Goal: Task Accomplishment & Management: Complete application form

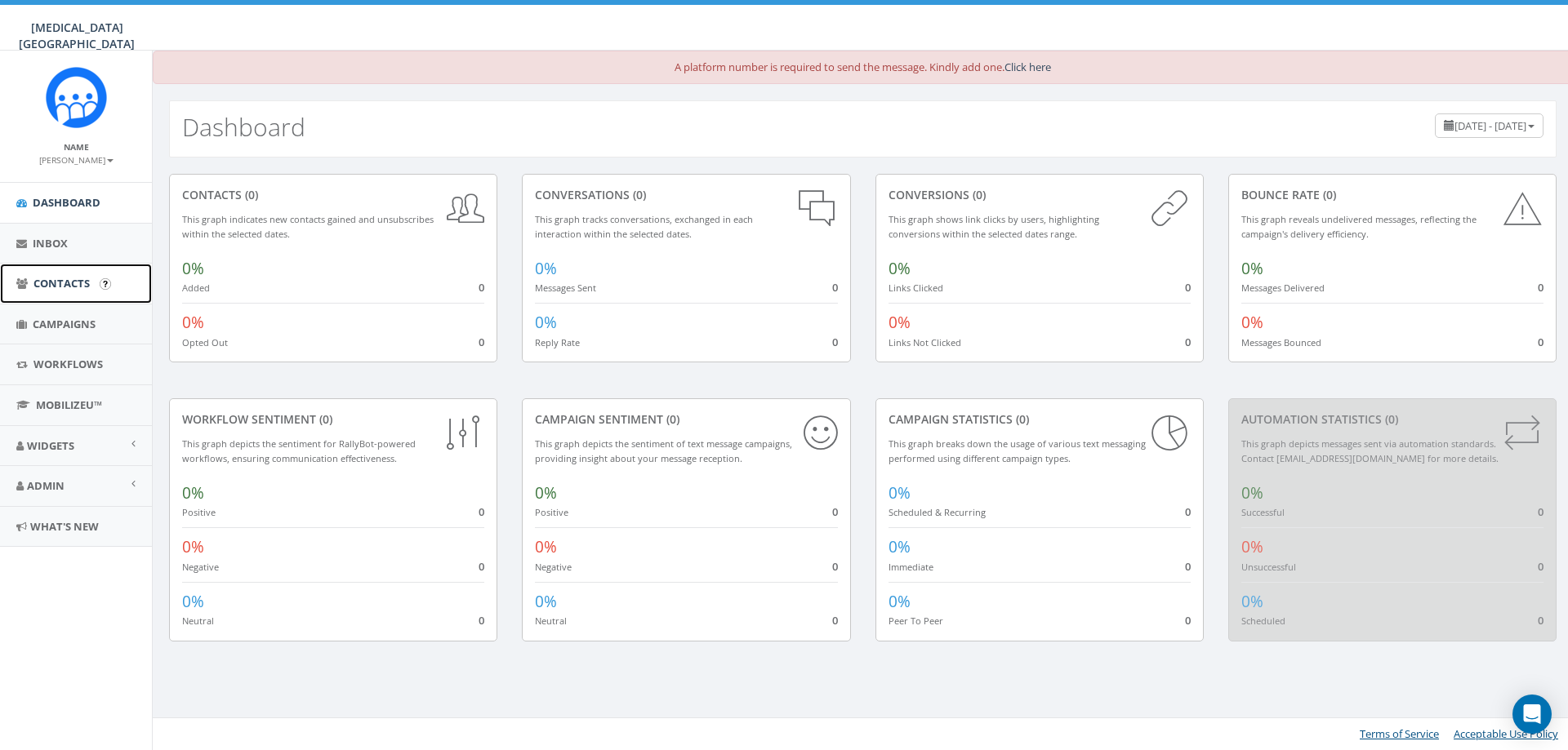
click at [57, 282] on span "Contacts" at bounding box center [61, 283] width 57 height 15
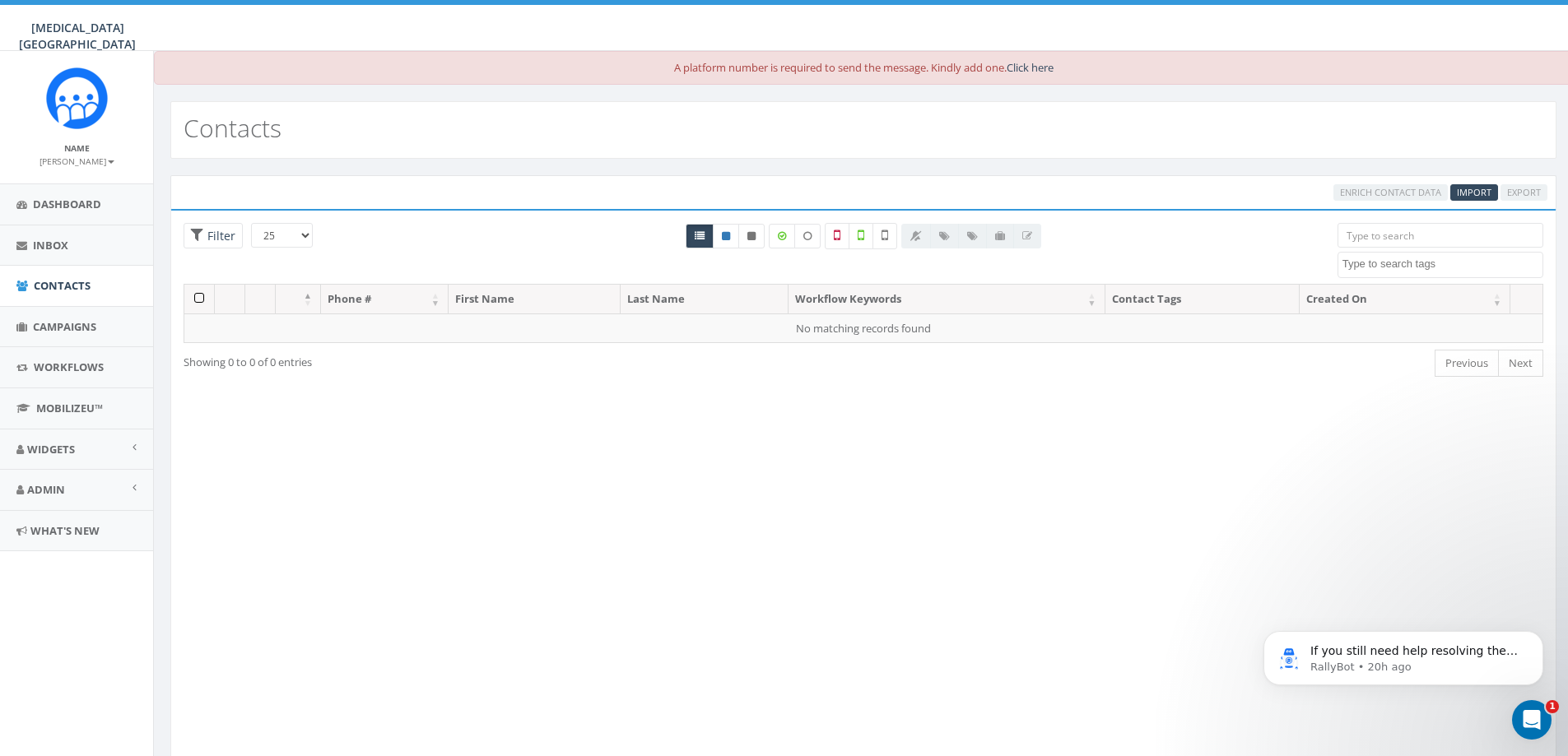
click at [1522, 501] on div "Loading the filters, please wait!! Phone Number is is not First Name is is not …" at bounding box center [863, 485] width 1386 height 553
click at [1028, 234] on div at bounding box center [972, 236] width 140 height 25
click at [987, 239] on div at bounding box center [972, 236] width 140 height 25
click at [1477, 191] on span "Import" at bounding box center [1473, 192] width 34 height 12
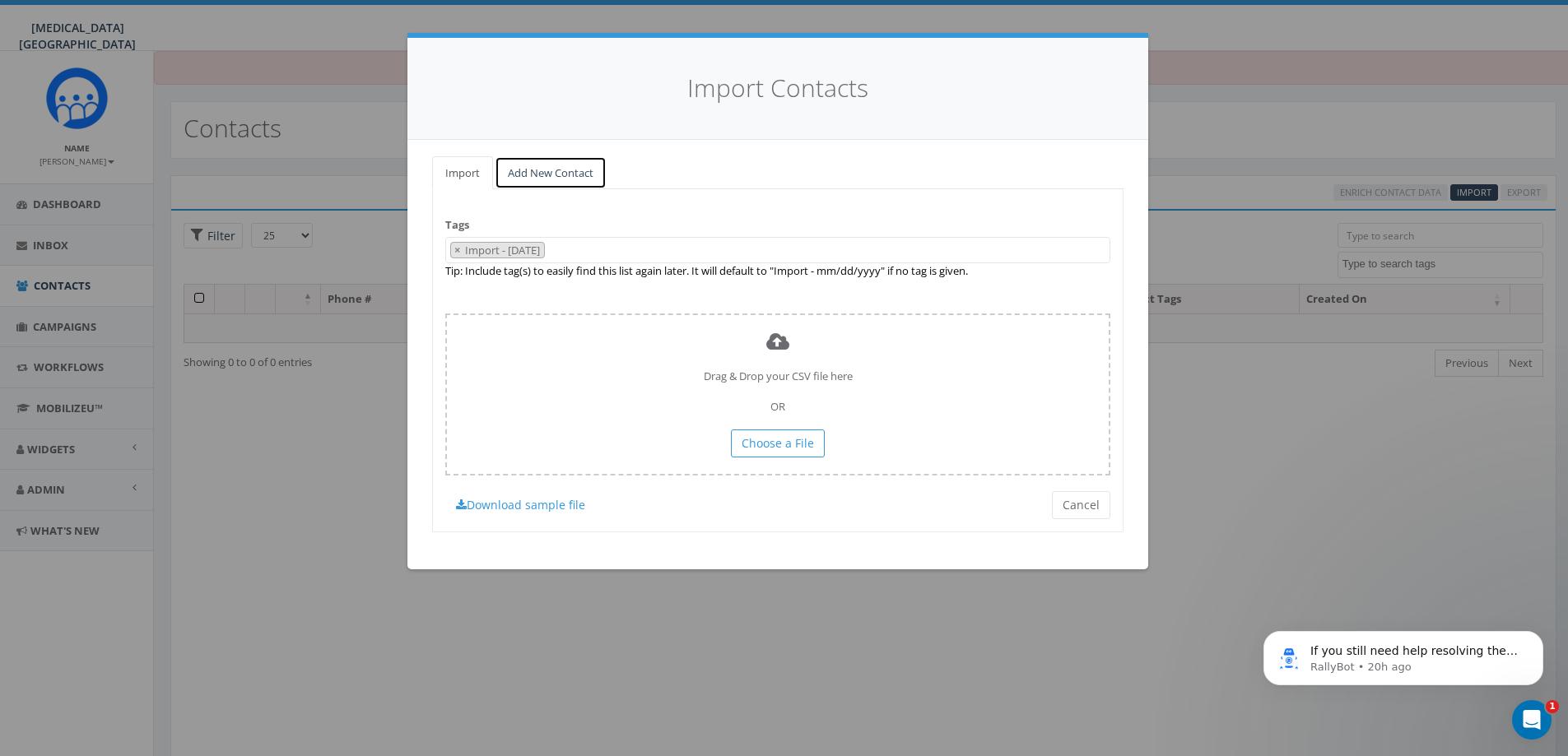
click at [526, 168] on link "Add New Contact" at bounding box center [551, 173] width 112 height 33
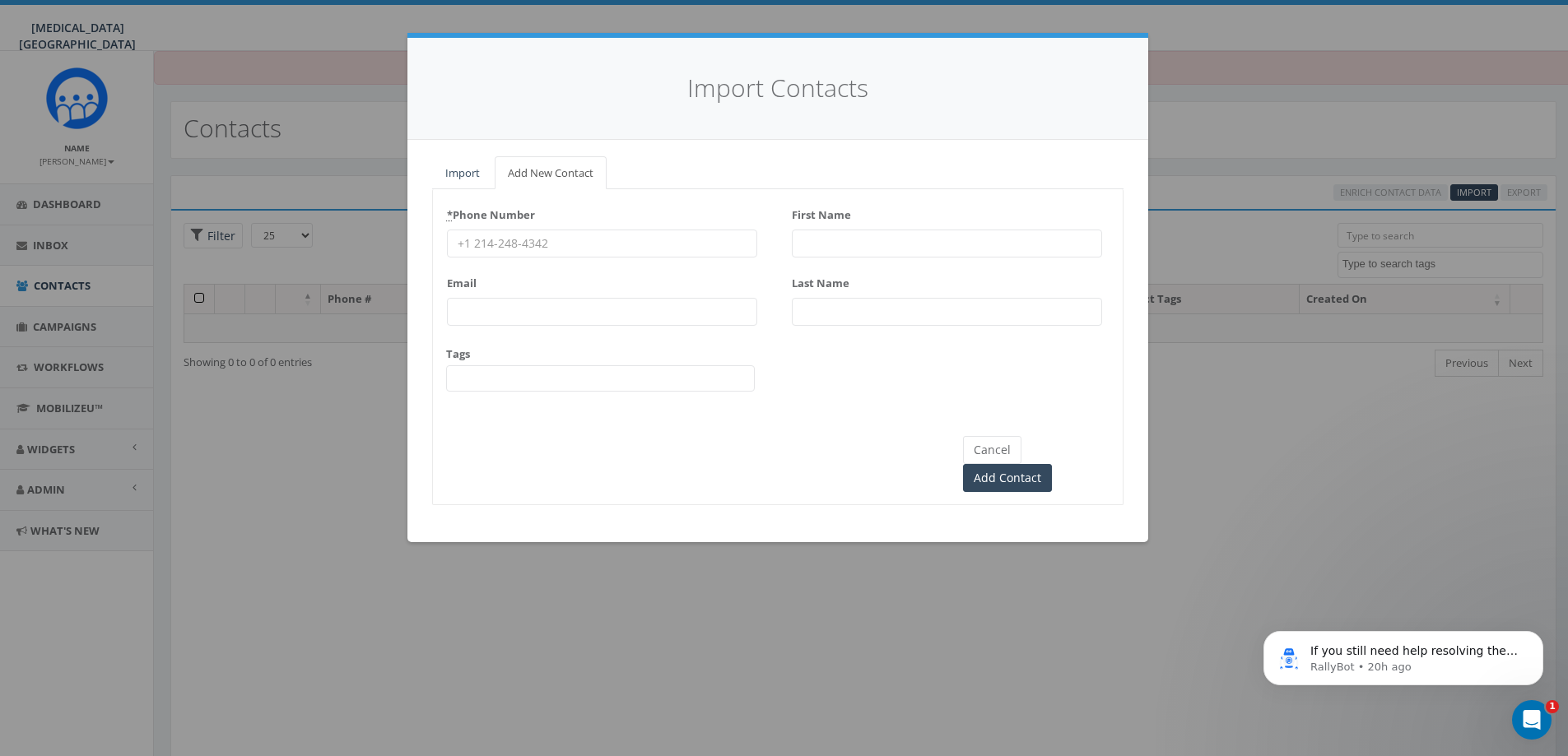
click at [541, 249] on input "* Phone Number" at bounding box center [602, 244] width 310 height 28
type input "6139796682"
click at [822, 236] on input "First Name" at bounding box center [947, 244] width 310 height 28
type input "[PERSON_NAME]"
click at [849, 296] on div "Last Name" at bounding box center [947, 298] width 310 height 56
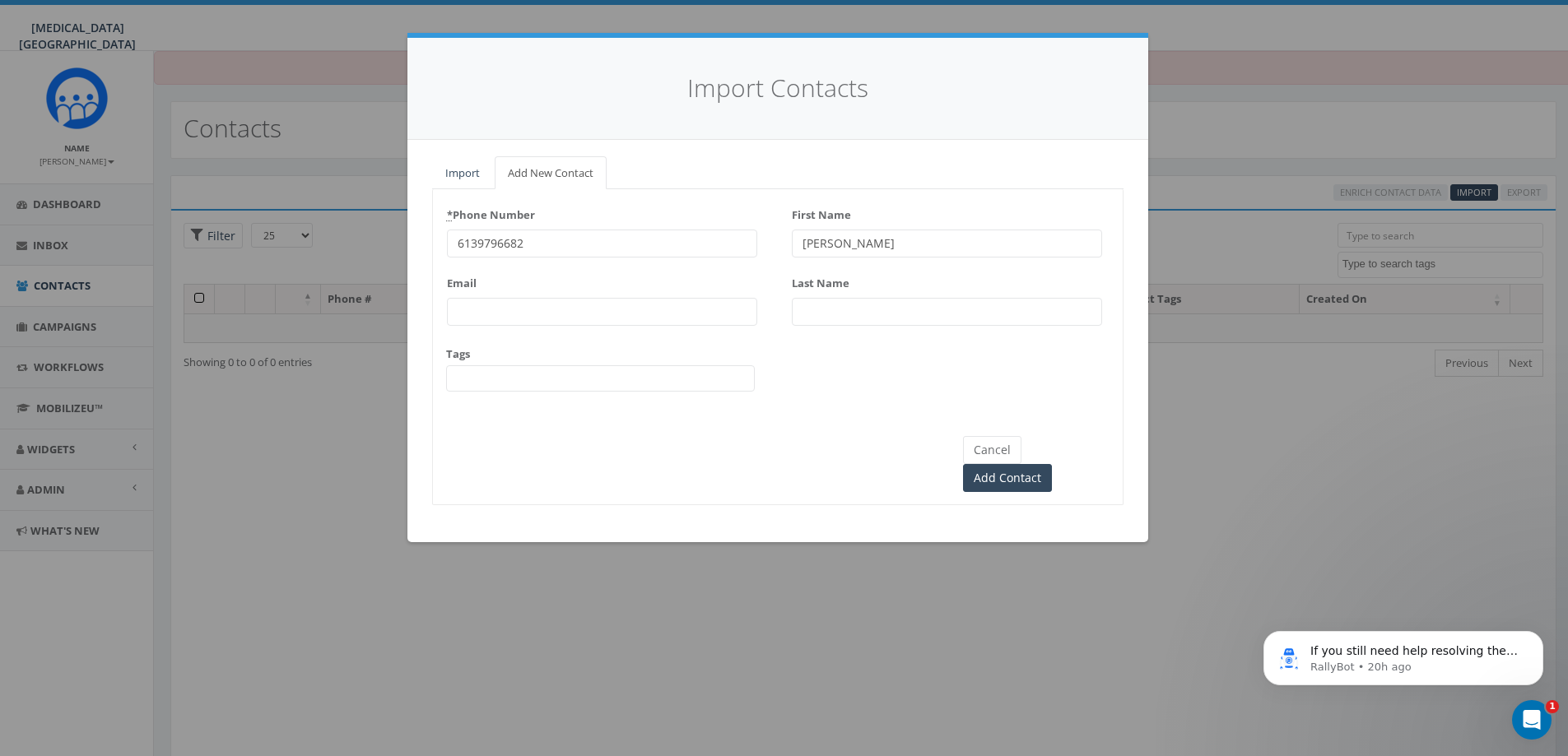
click at [849, 311] on input "Last Name" at bounding box center [947, 312] width 310 height 28
type input "p"
type input "Peri"
click at [623, 298] on input "Email" at bounding box center [602, 312] width 310 height 28
type input "[EMAIL_ADDRESS][DOMAIN_NAME]"
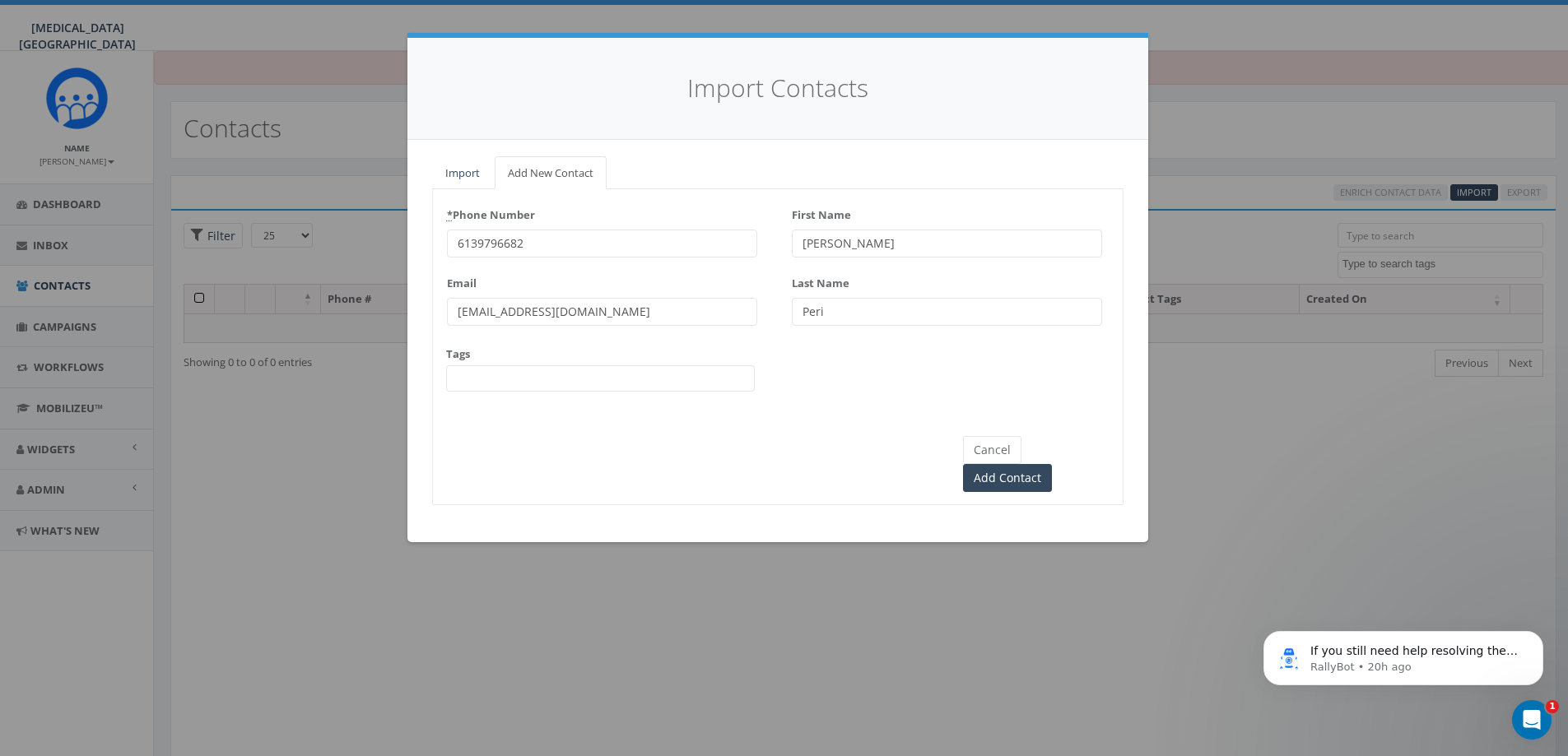
click at [780, 367] on div "* Phone Number [PHONE_NUMBER] Email [EMAIL_ADDRESS][DOMAIN_NAME] Tags First Nam…" at bounding box center [778, 303] width 689 height 204
click at [744, 381] on span at bounding box center [601, 379] width 309 height 26
type textarea "English"
select select "English"
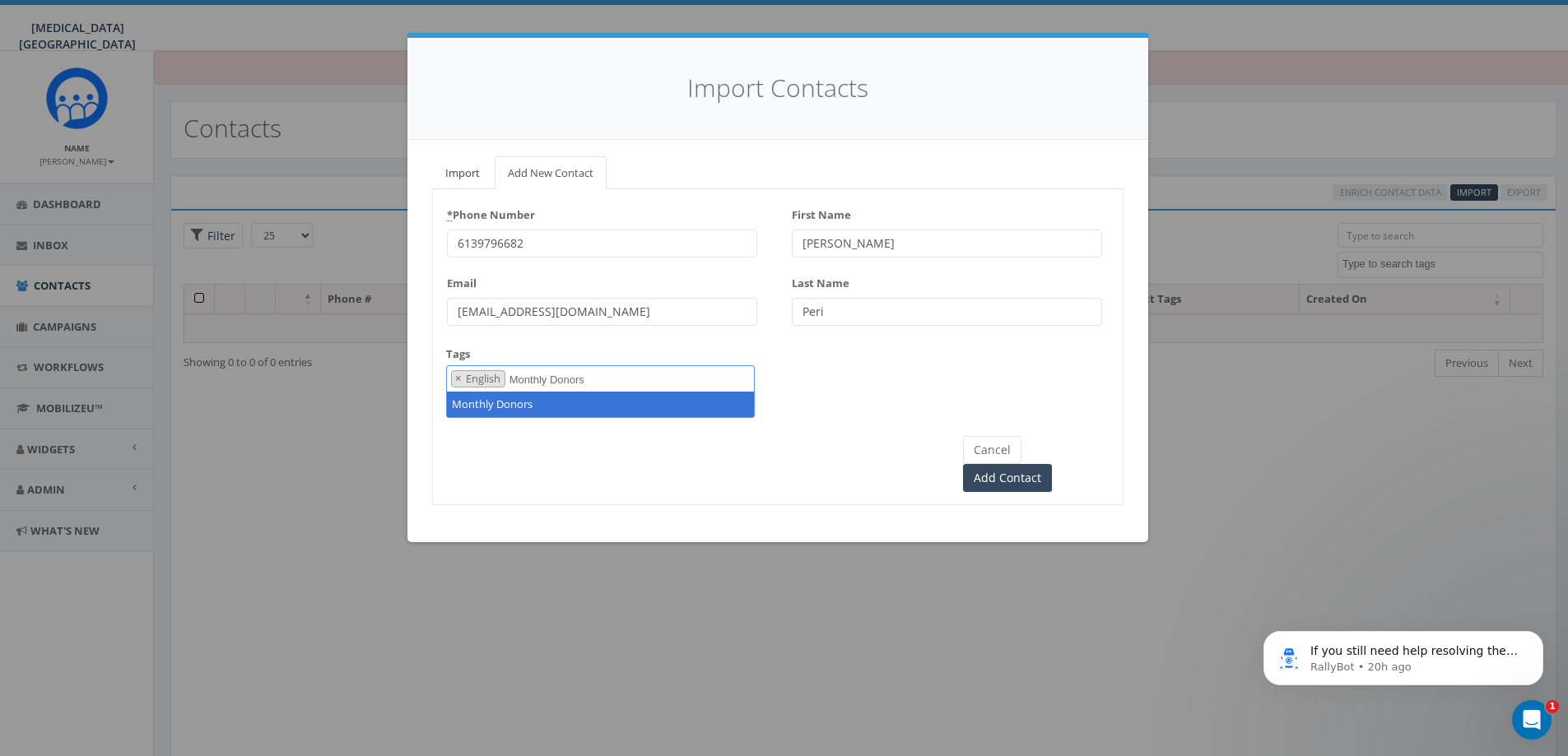
type textarea "Monthly Donors"
click at [519, 376] on span "×" at bounding box center [517, 378] width 6 height 15
click at [541, 379] on span "× English" at bounding box center [601, 379] width 309 height 26
type textarea "Monthly Donor"
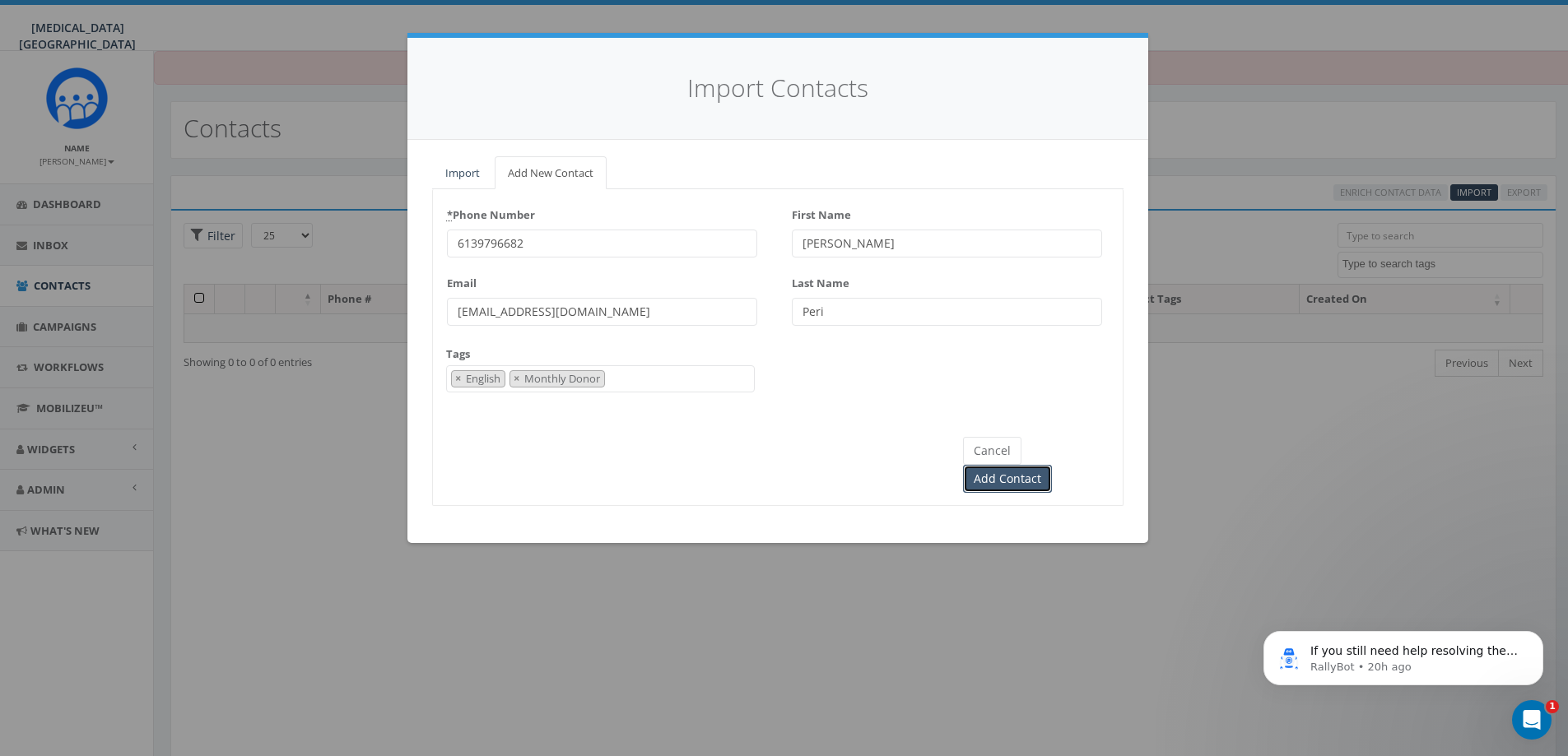
click at [1036, 465] on input "Add Contact" at bounding box center [1007, 479] width 89 height 28
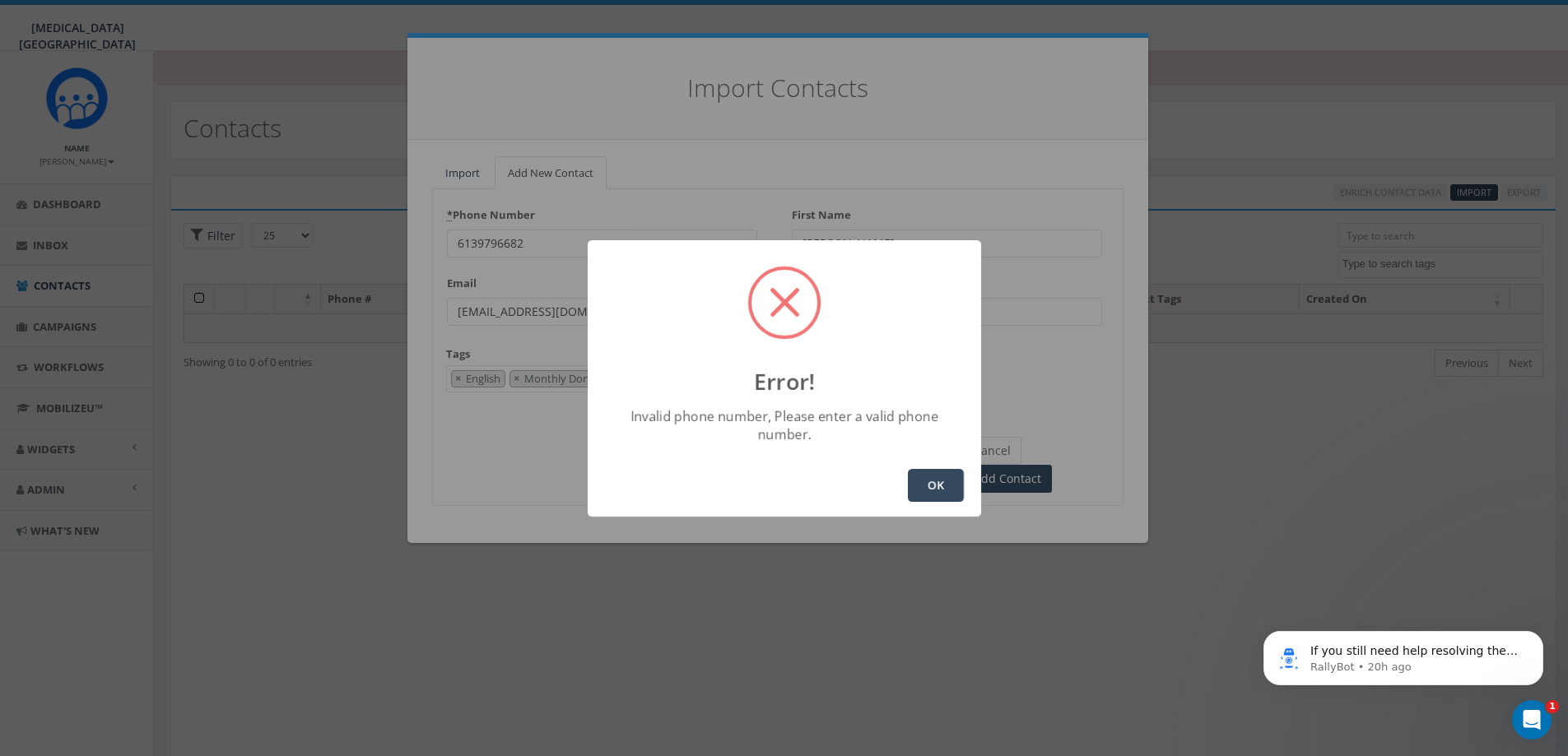
click at [909, 478] on button "OK" at bounding box center [936, 486] width 56 height 33
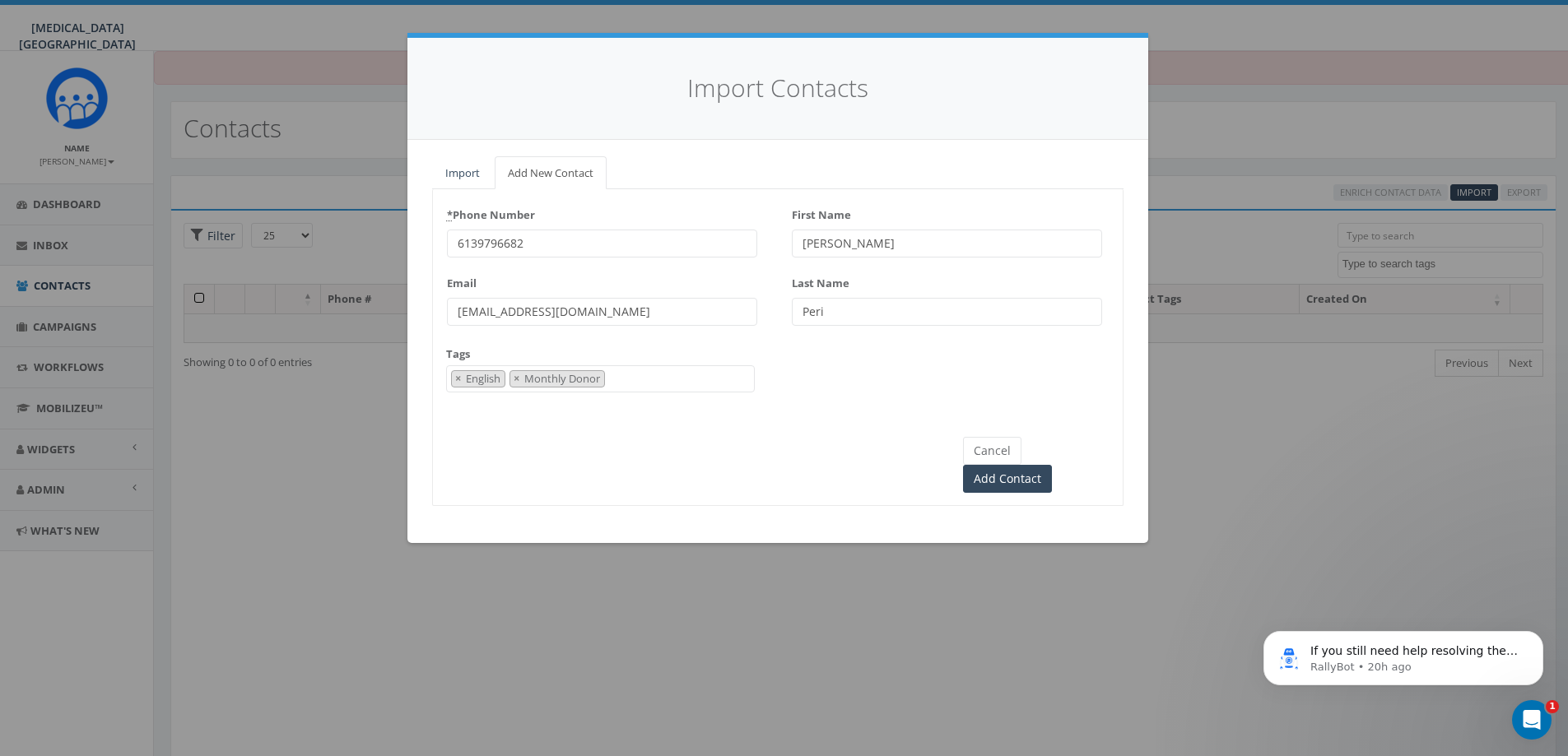
click at [460, 240] on input "6139796682" at bounding box center [602, 244] width 310 height 28
type input "[PHONE_NUMBER]"
click at [1035, 465] on input "Add Contact" at bounding box center [1007, 479] width 89 height 28
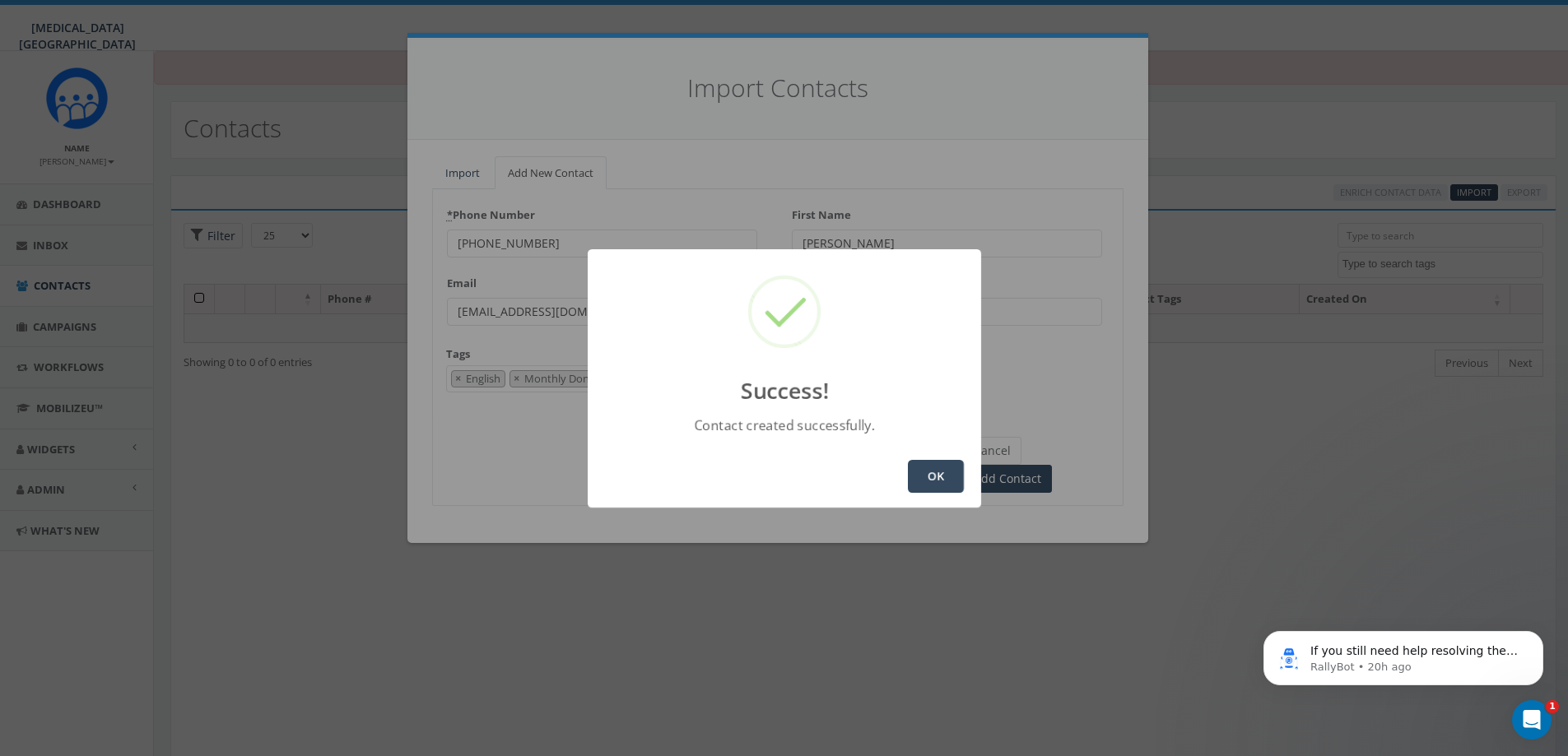
click at [924, 474] on button "OK" at bounding box center [936, 477] width 56 height 33
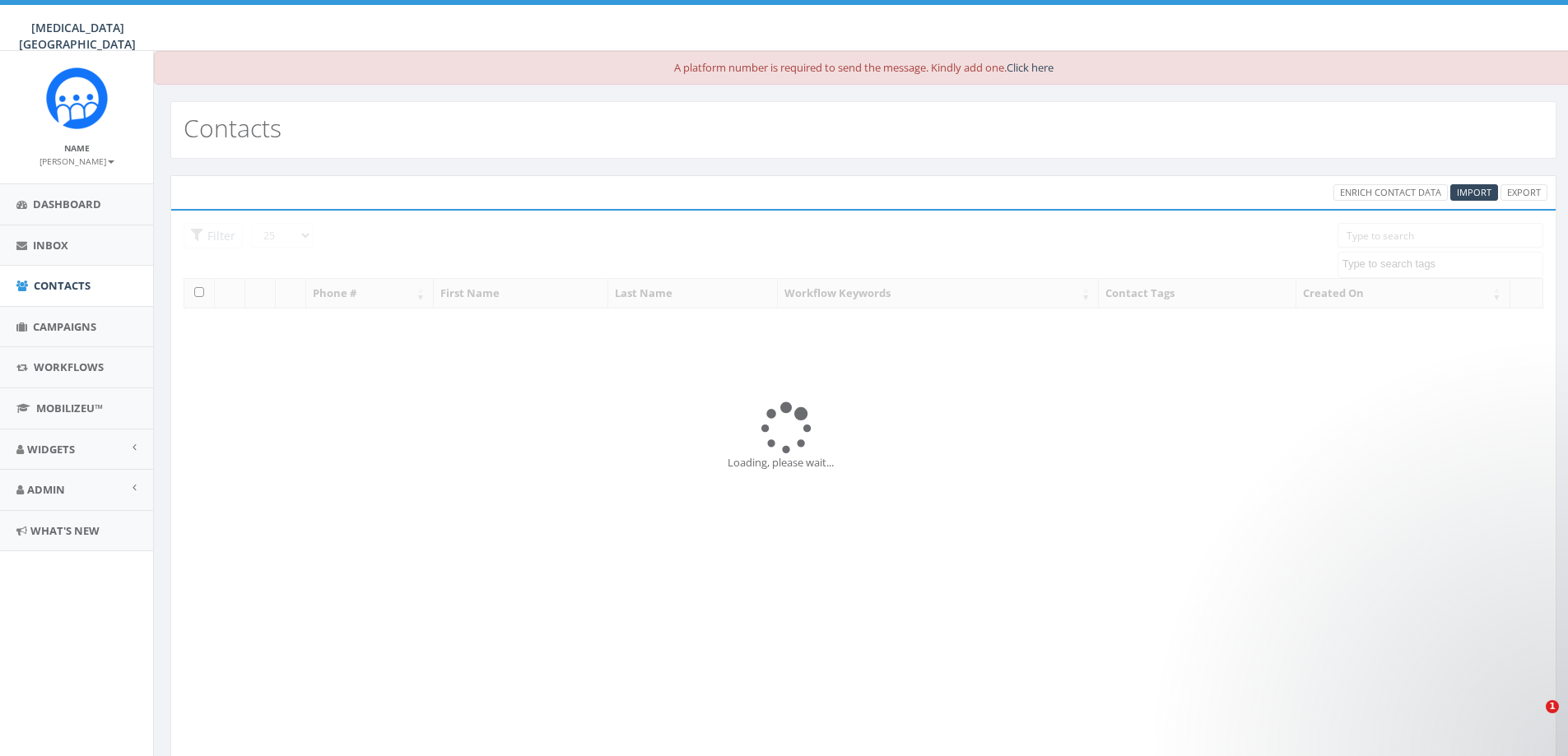
select select
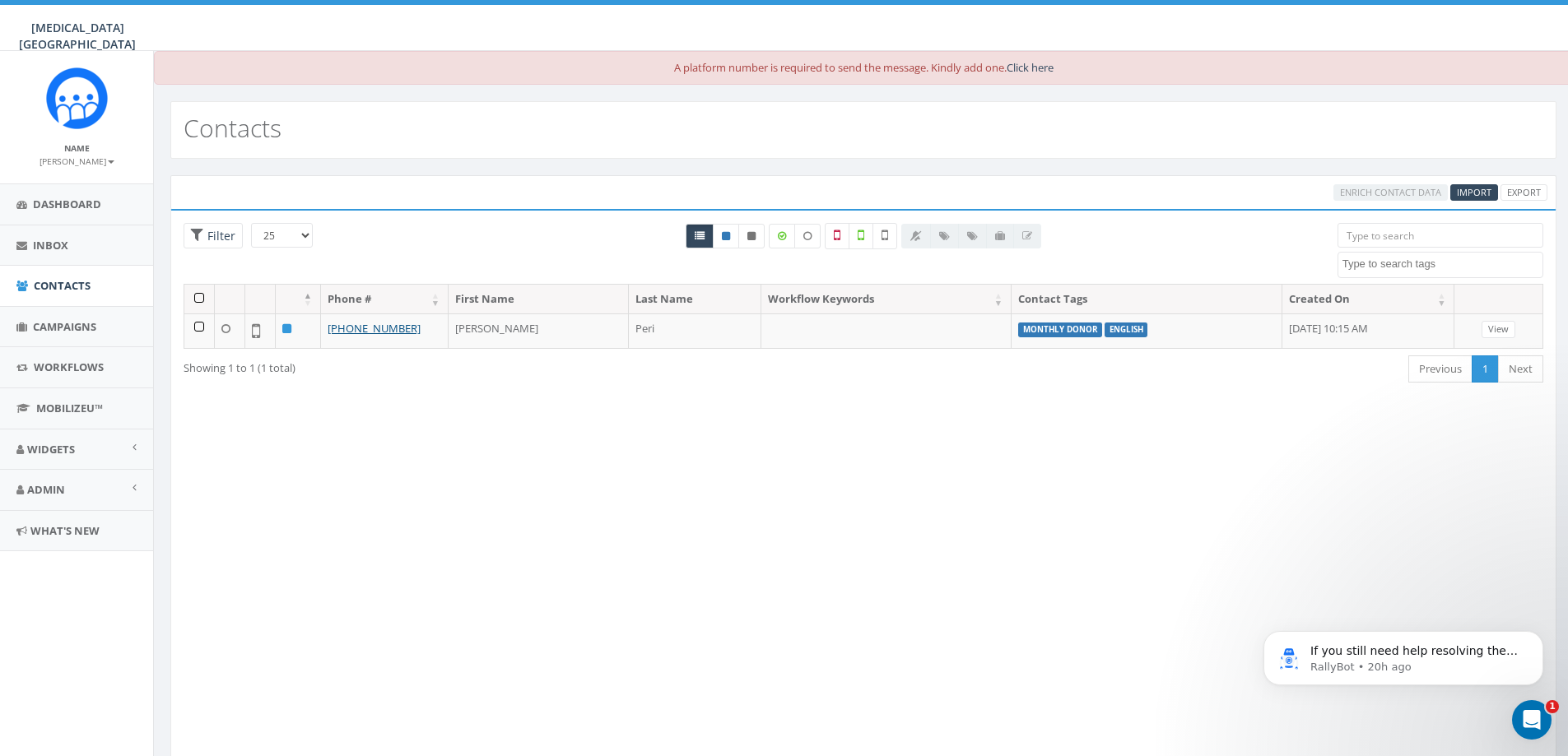
click at [949, 239] on div at bounding box center [972, 236] width 140 height 25
click at [976, 234] on div at bounding box center [972, 236] width 140 height 25
click at [1538, 716] on icon "Open Intercom Messenger" at bounding box center [1529, 717] width 27 height 27
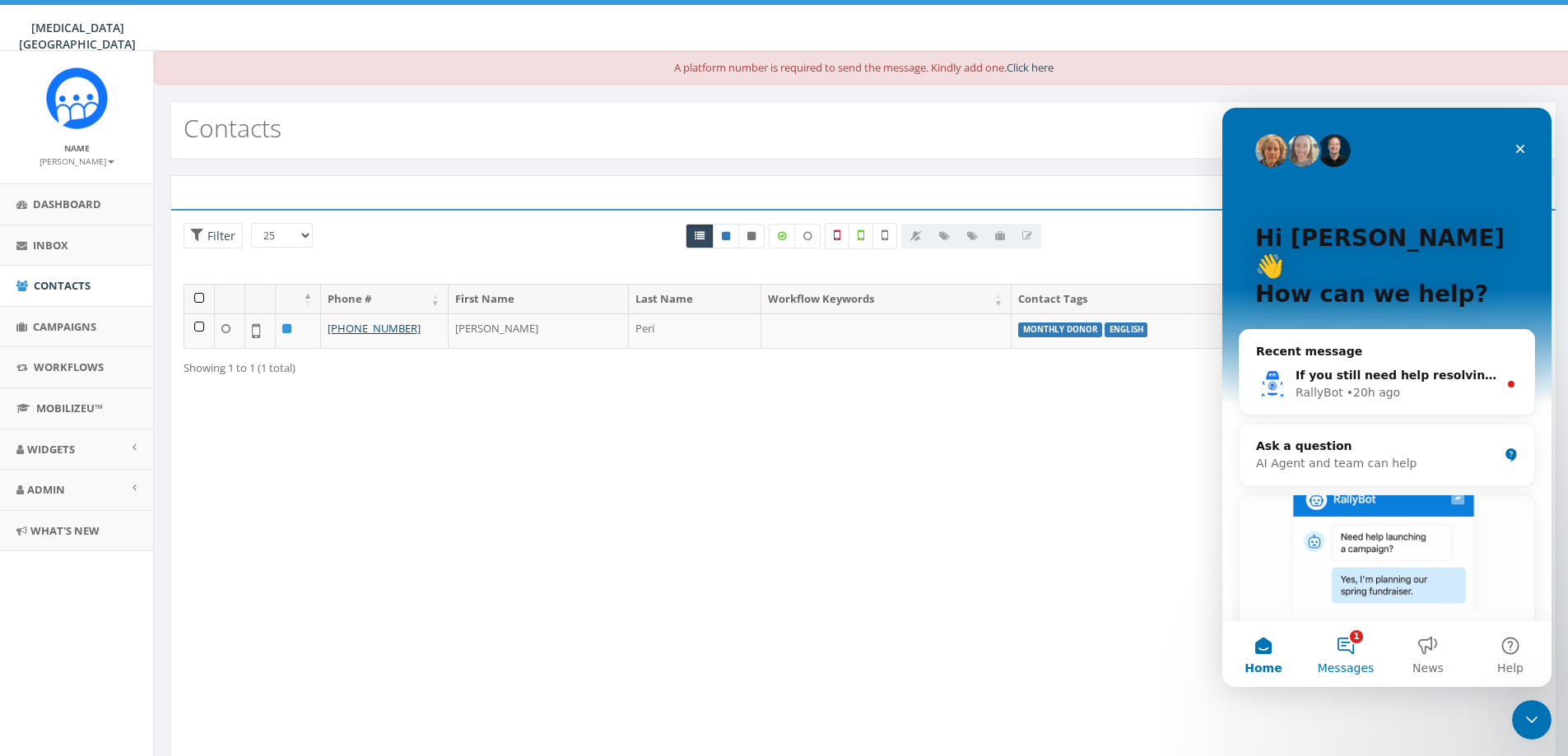
click at [1370, 647] on button "1 Messages" at bounding box center [1345, 654] width 82 height 66
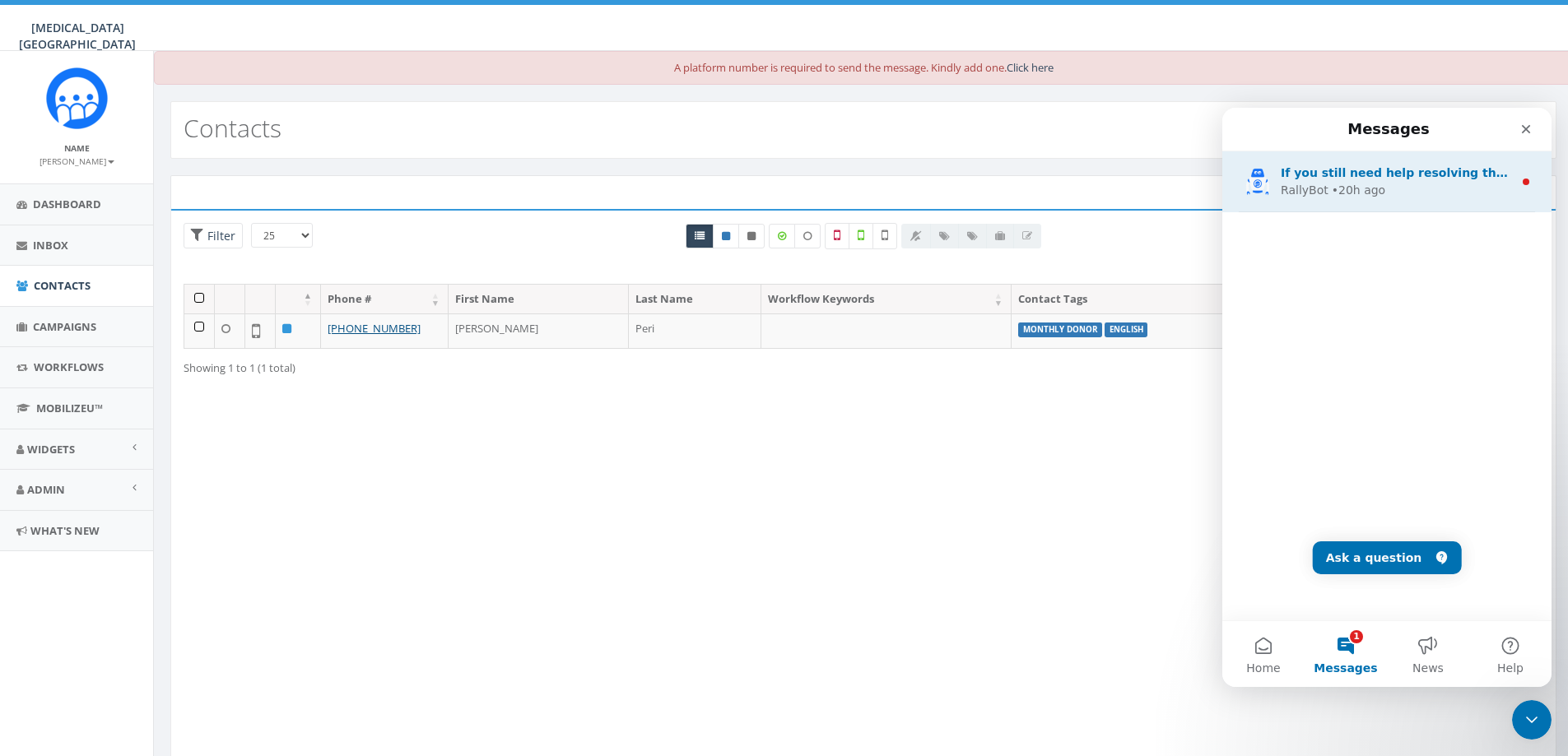
click at [1342, 195] on div "• 20h ago" at bounding box center [1358, 190] width 53 height 18
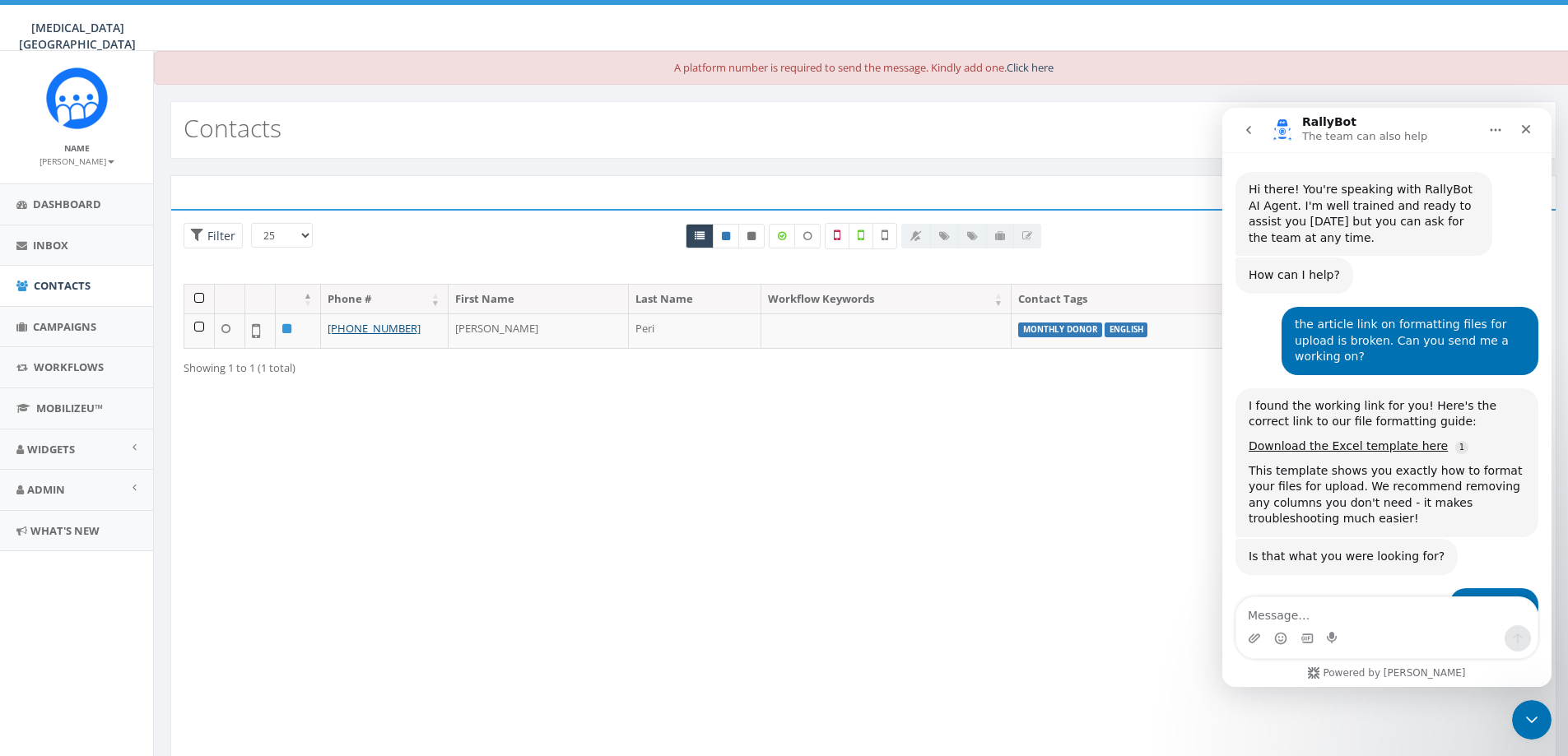
scroll to position [19, 0]
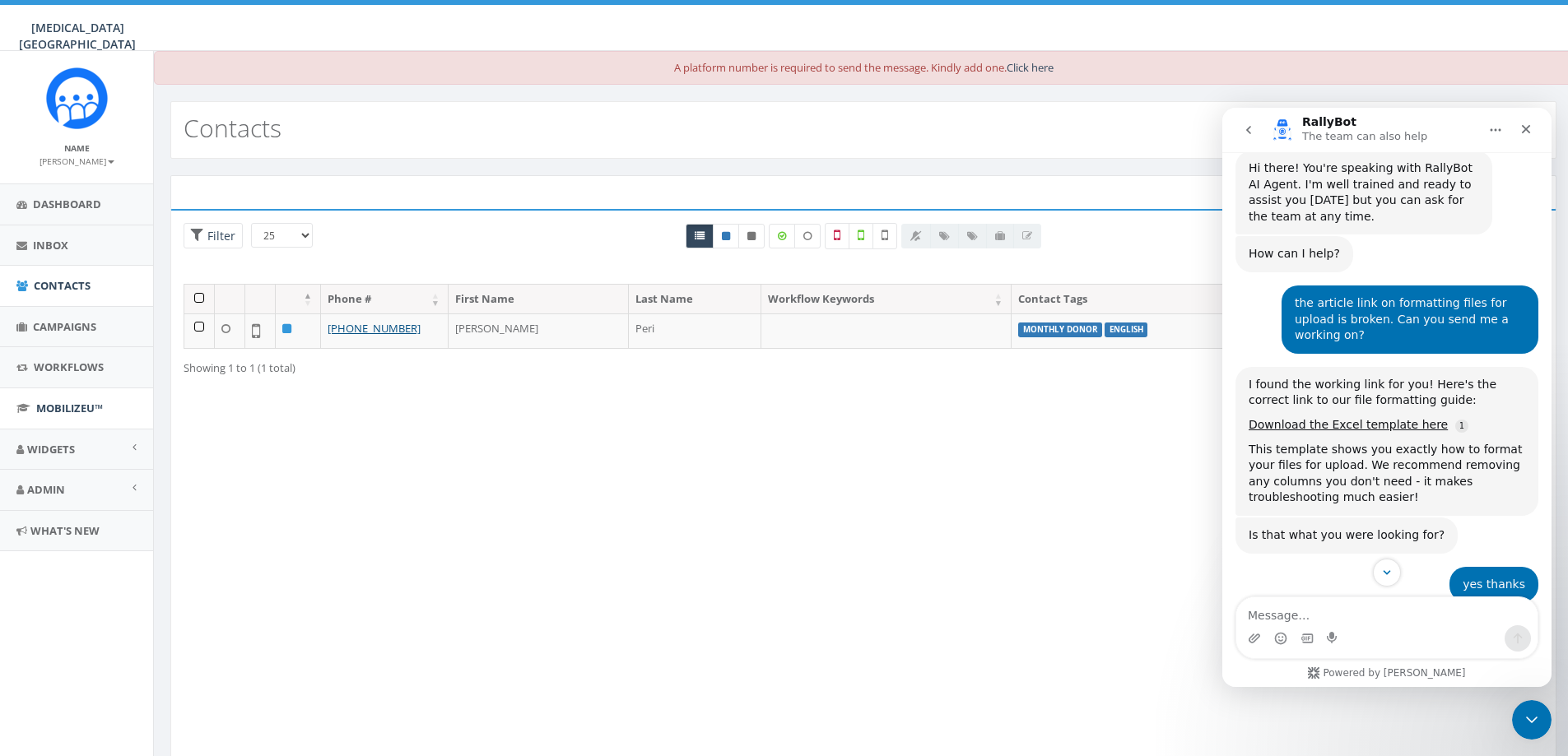
click at [65, 404] on span "MobilizeU™" at bounding box center [69, 408] width 67 height 15
click at [139, 479] on link "Admin" at bounding box center [76, 490] width 153 height 40
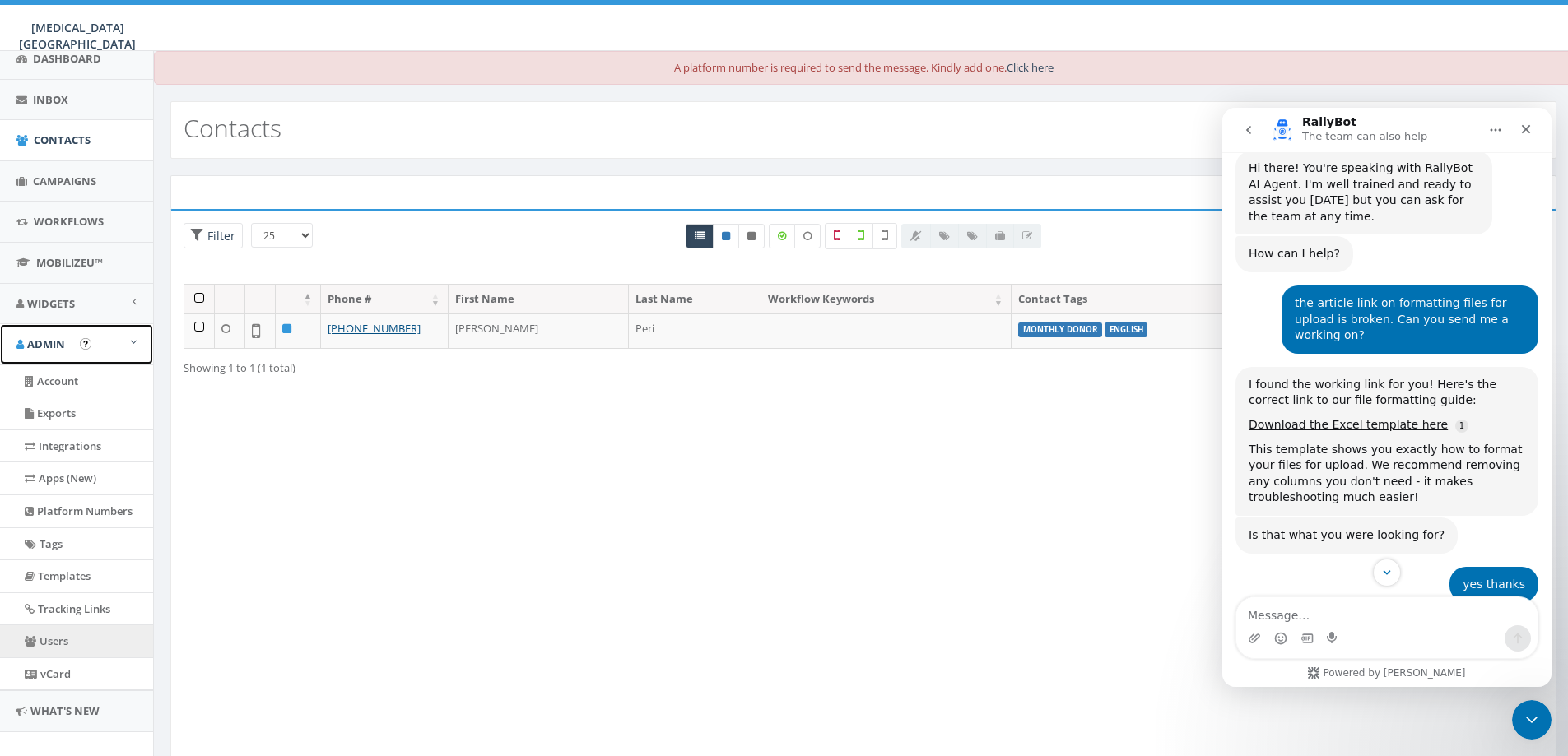
scroll to position [165, 0]
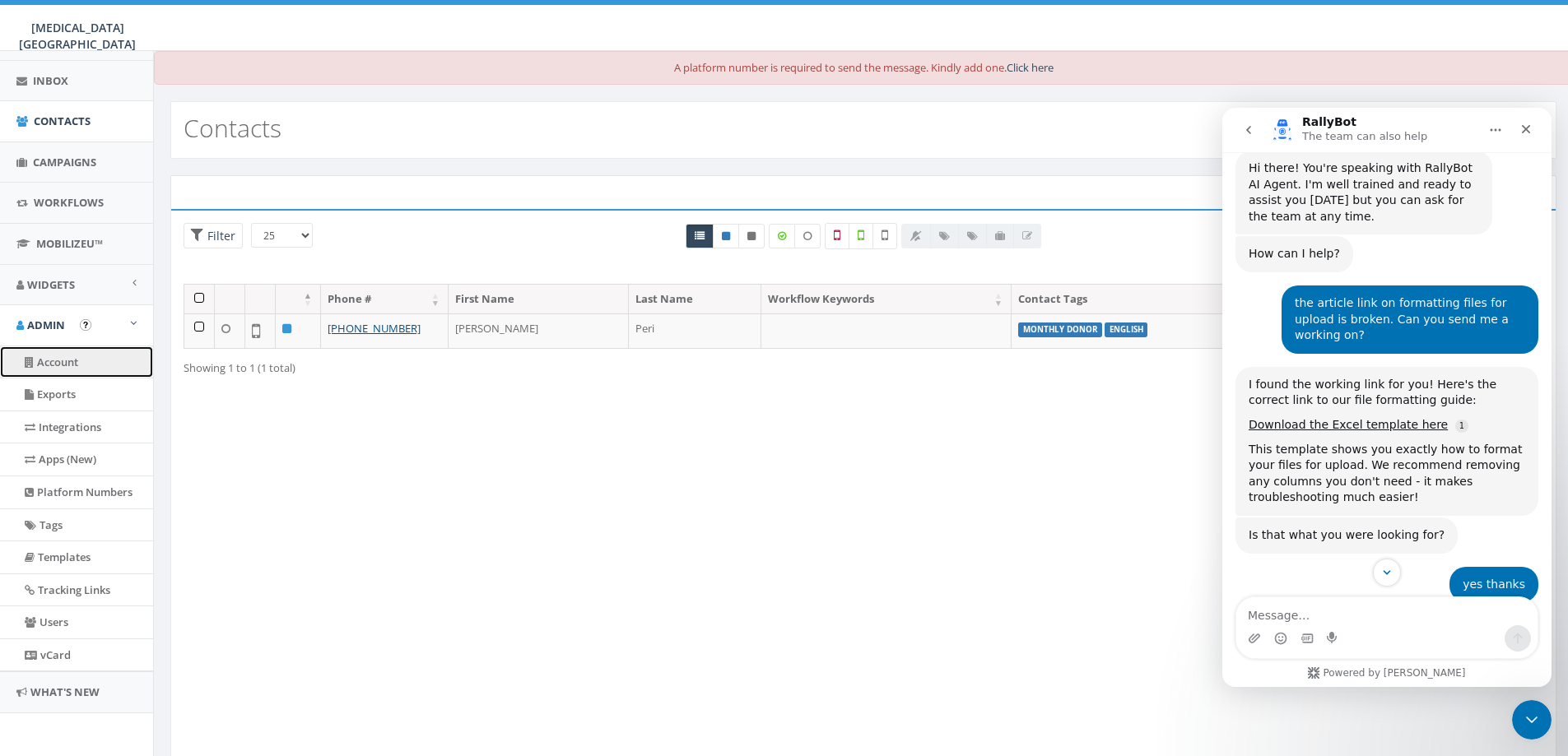
click at [67, 371] on link "Account" at bounding box center [76, 362] width 153 height 32
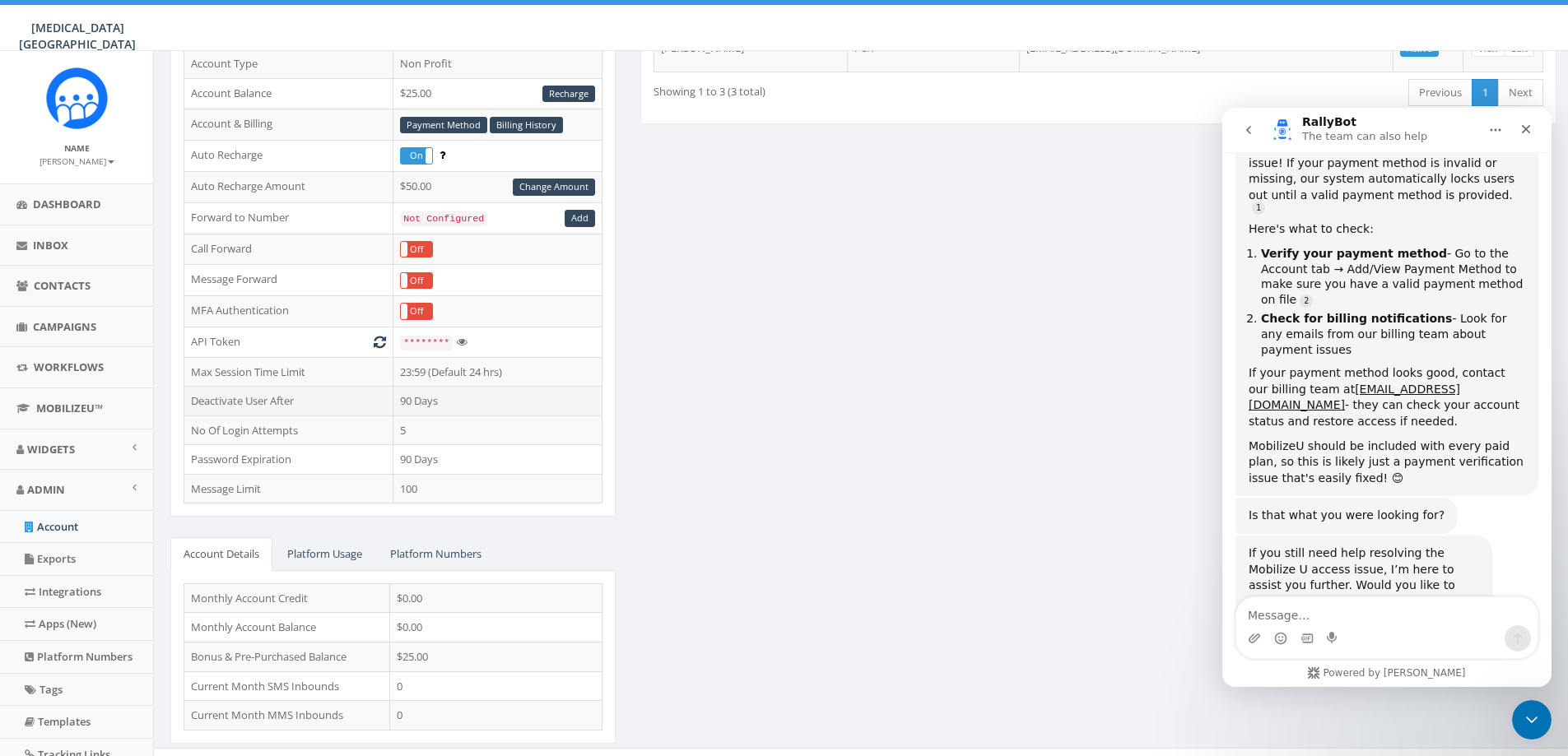
scroll to position [271, 0]
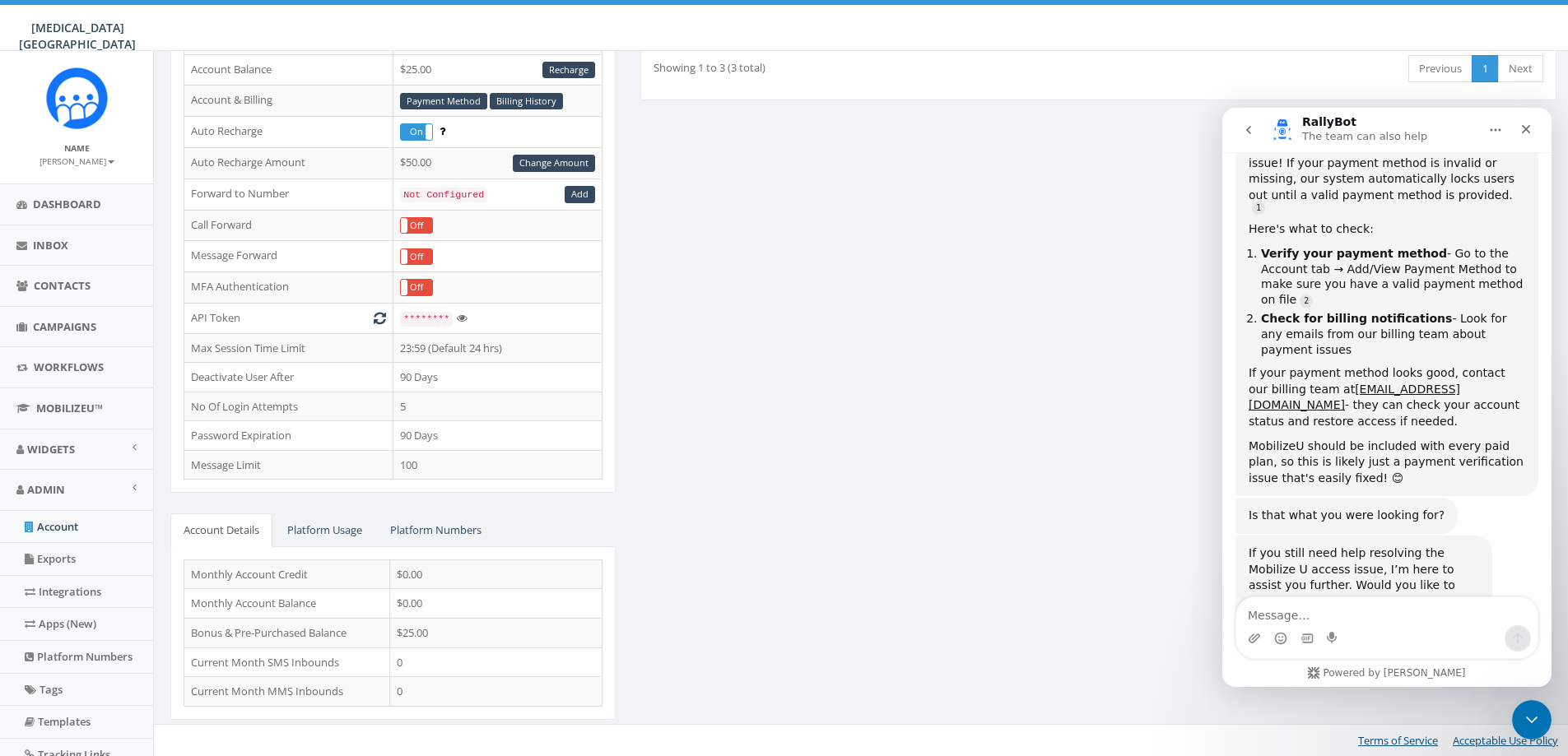
click at [375, 535] on link "Platform Usage" at bounding box center [324, 531] width 101 height 33
click at [474, 528] on link "Platform Numbers" at bounding box center [436, 531] width 118 height 33
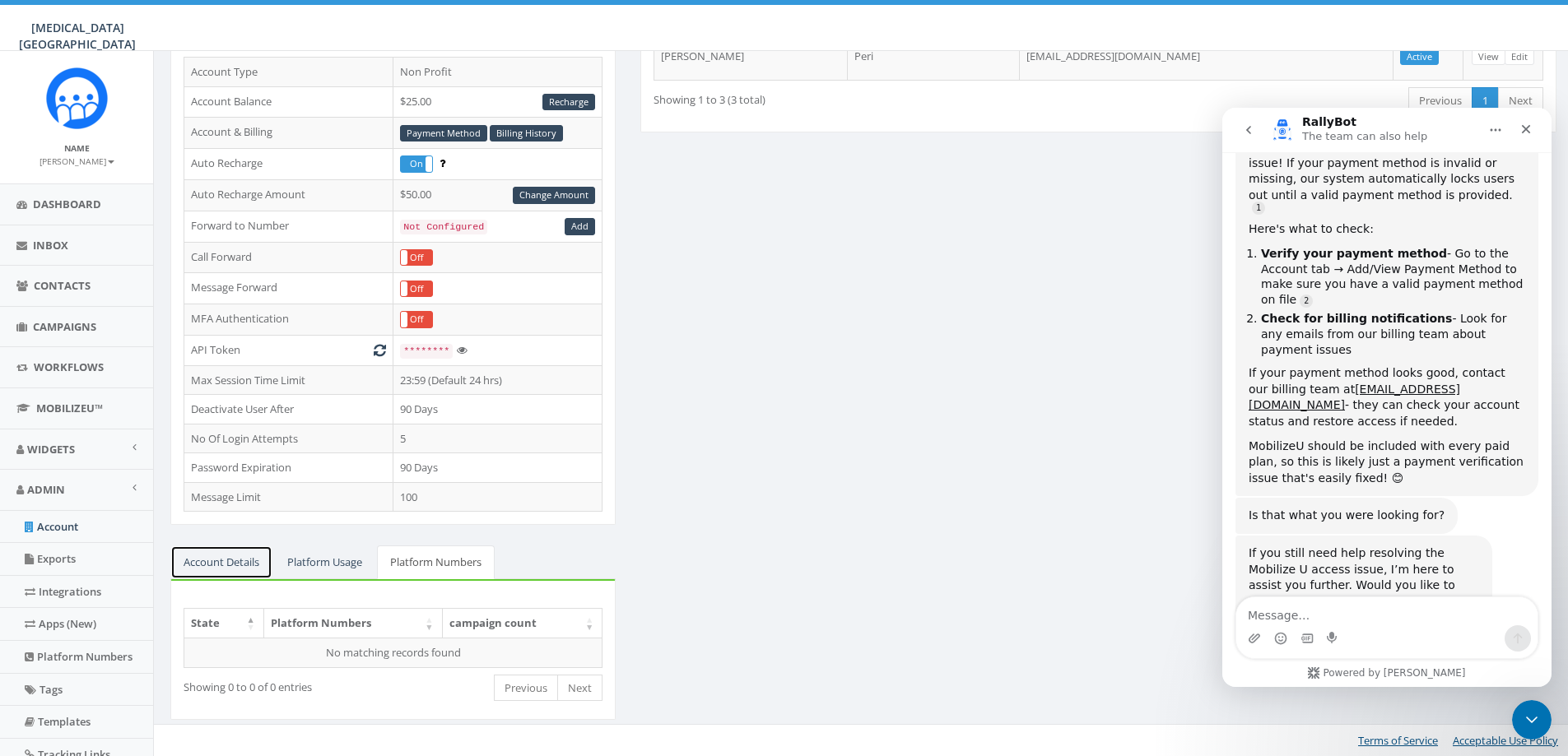
click at [223, 551] on link "Account Details" at bounding box center [221, 562] width 102 height 33
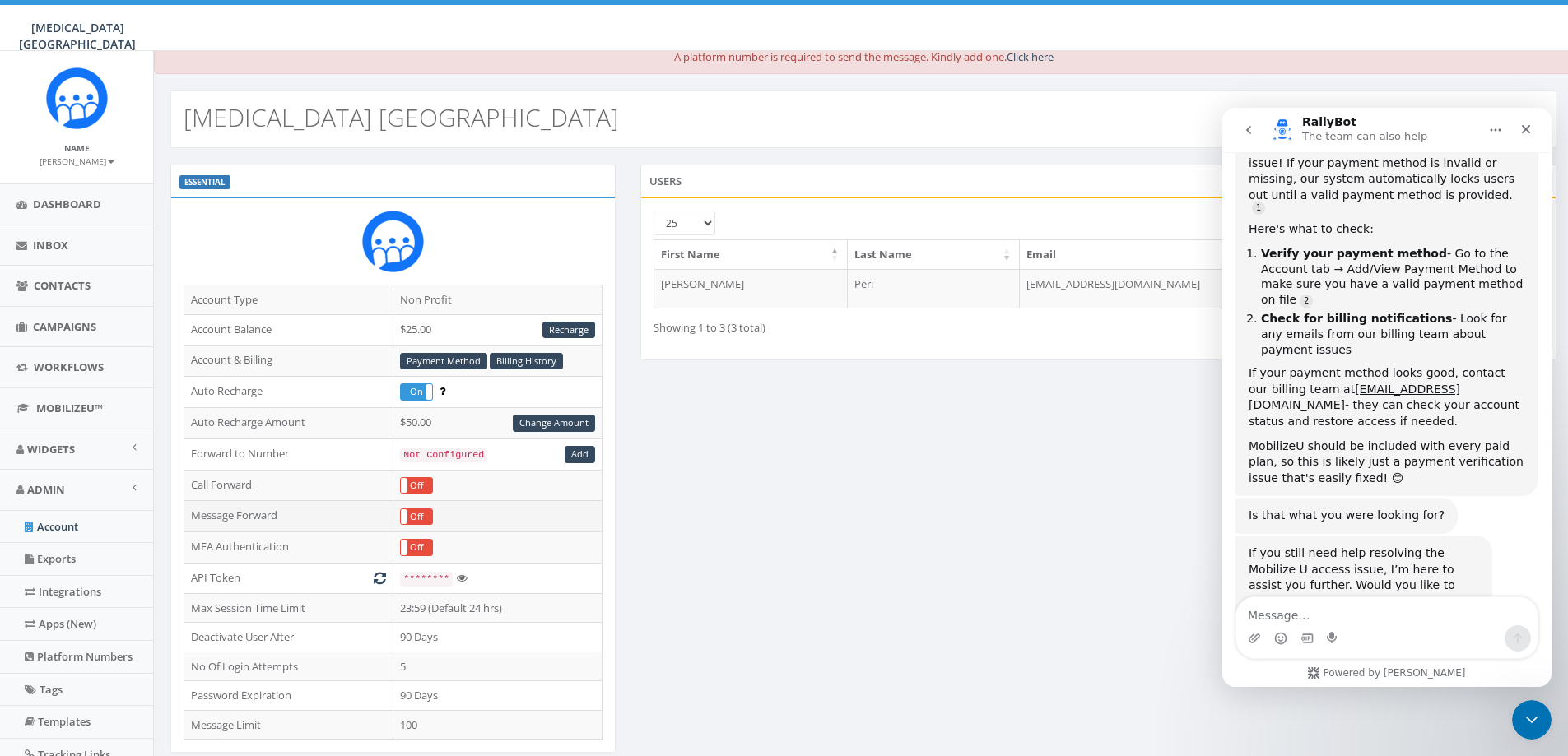
scroll to position [0, 0]
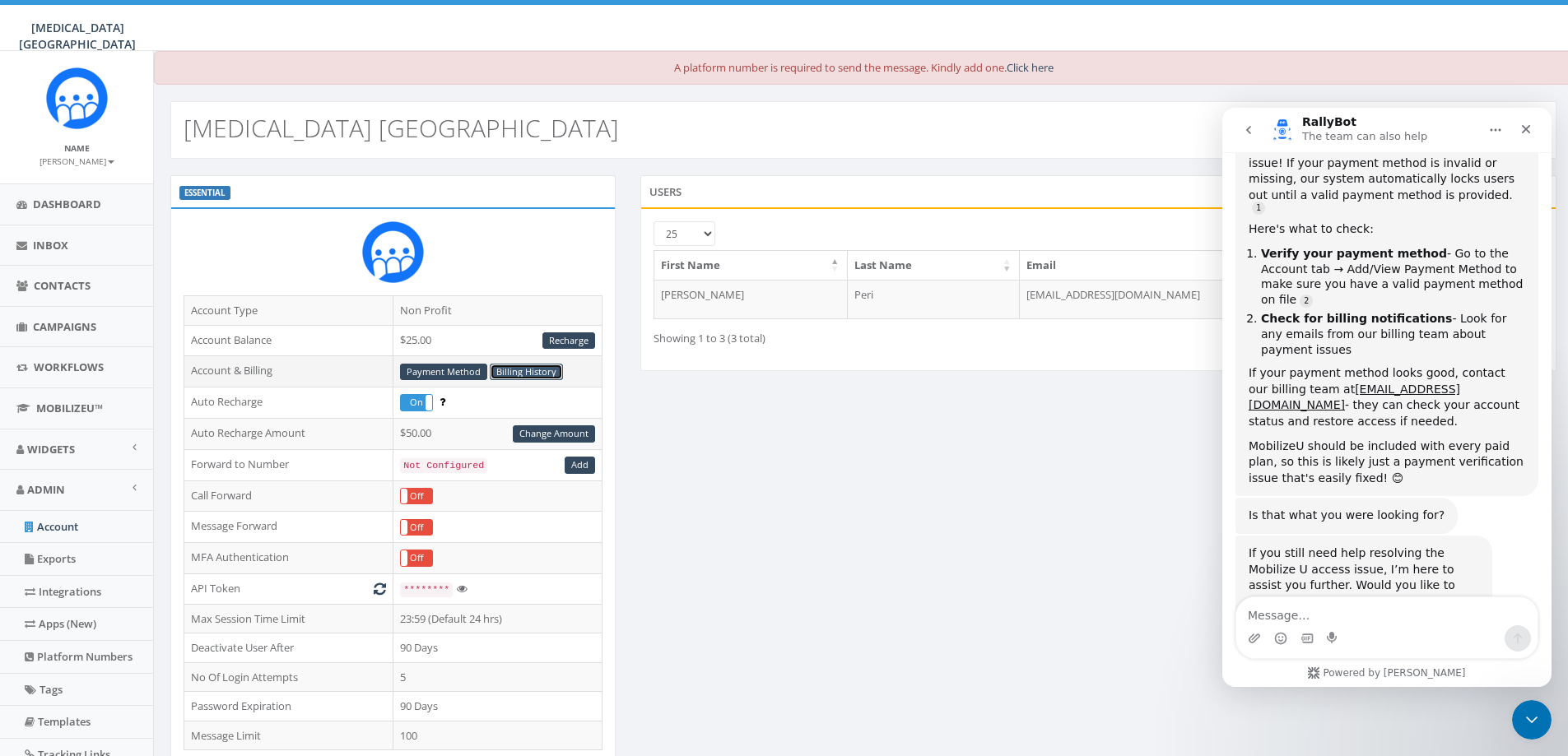
click at [525, 379] on link "Billing History" at bounding box center [526, 373] width 74 height 18
